Goal: Find specific page/section: Find specific page/section

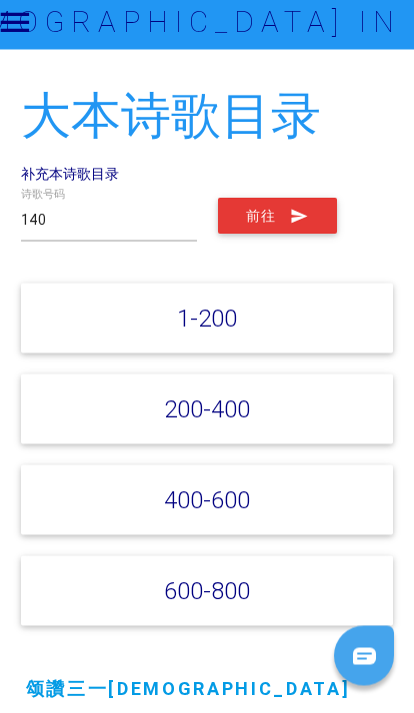
type input "140"
click at [264, 229] on button "前往" at bounding box center [277, 223] width 119 height 36
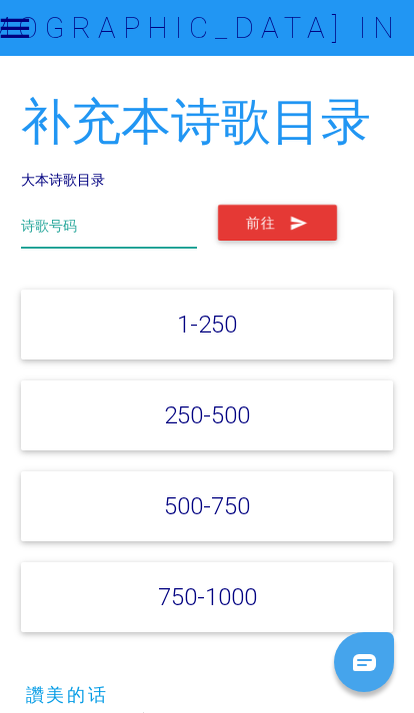
click at [35, 240] on input "text" at bounding box center [109, 226] width 176 height 43
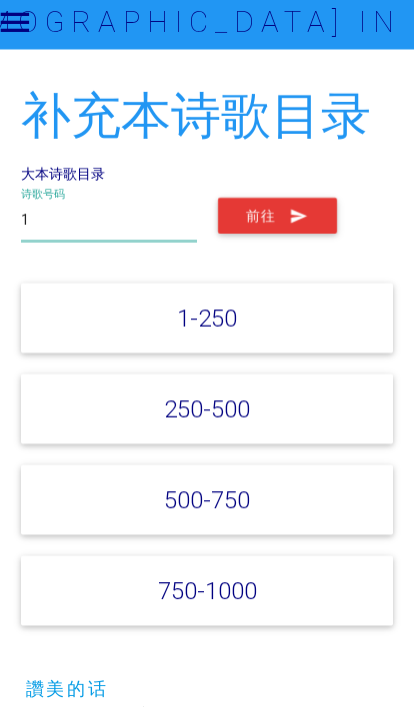
type input "14"
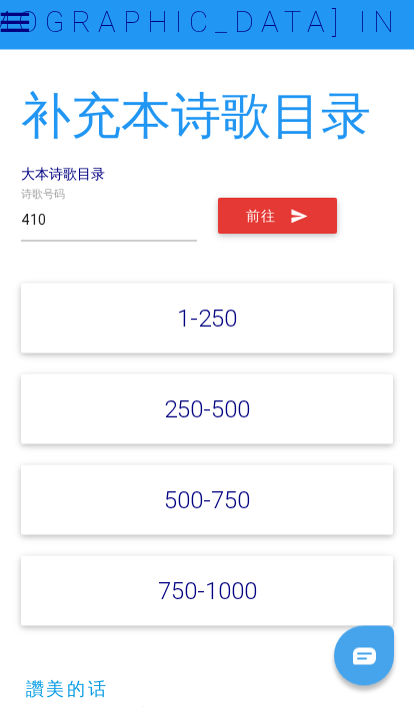
type input "410"
click at [309, 212] on button "前往" at bounding box center [277, 223] width 119 height 36
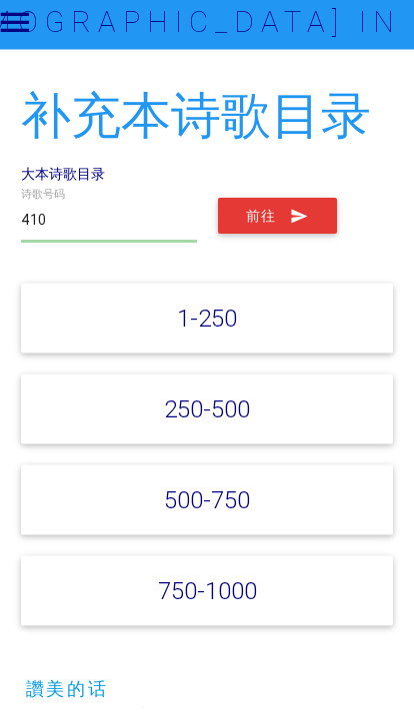
scroll to position [7, 0]
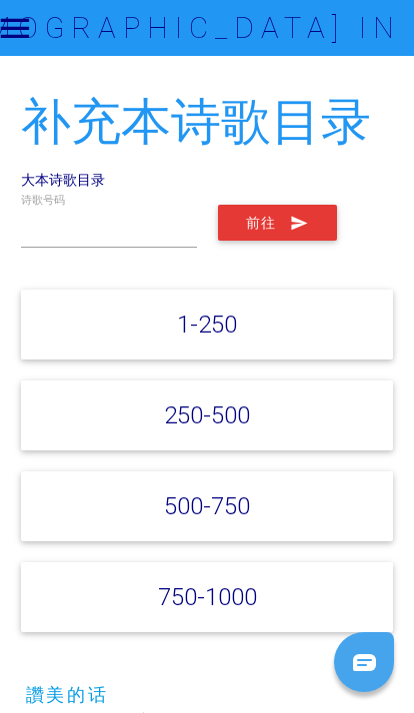
scroll to position [7, 0]
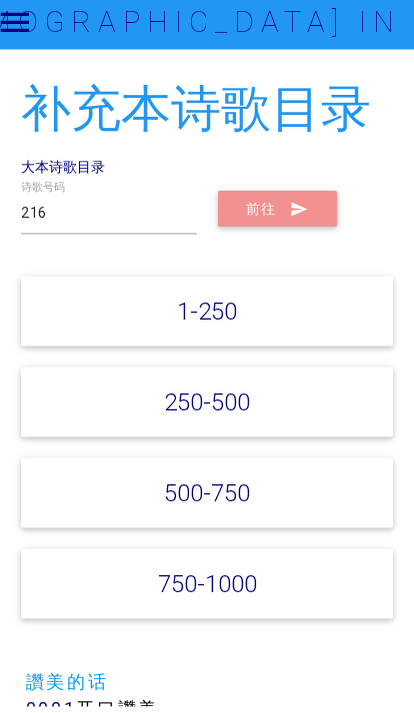
type input "216"
click at [299, 218] on icon "submit" at bounding box center [299, 216] width 19 height 36
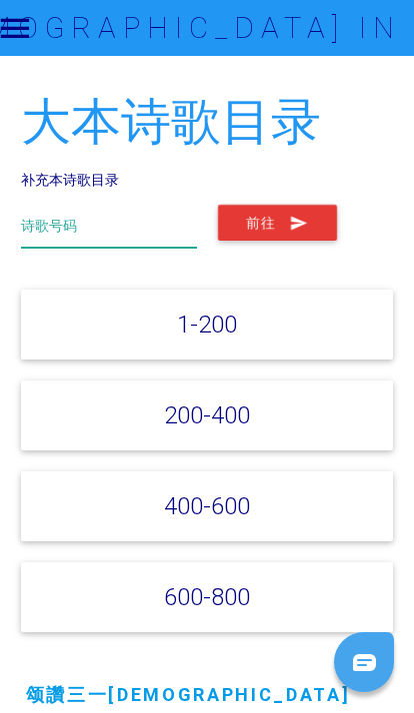
click at [58, 212] on input "text" at bounding box center [109, 226] width 176 height 43
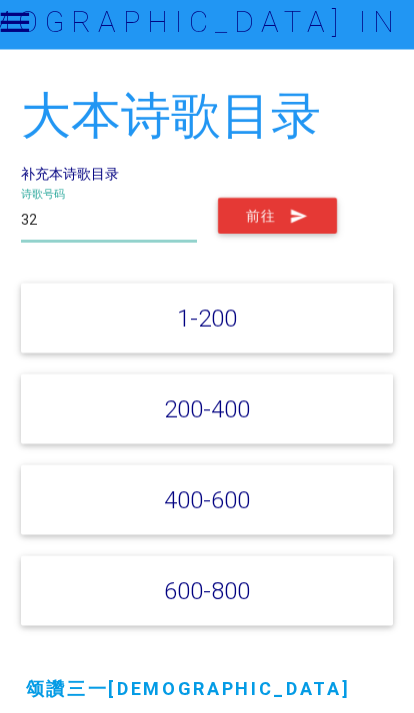
type input "32"
click at [260, 207] on button "前往" at bounding box center [277, 223] width 119 height 36
